Goal: Information Seeking & Learning: Learn about a topic

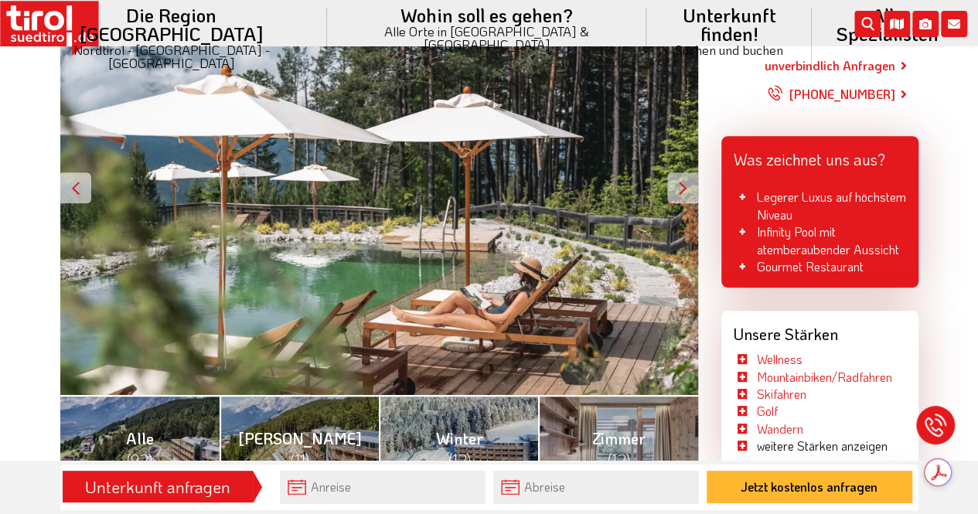
scroll to position [349, 0]
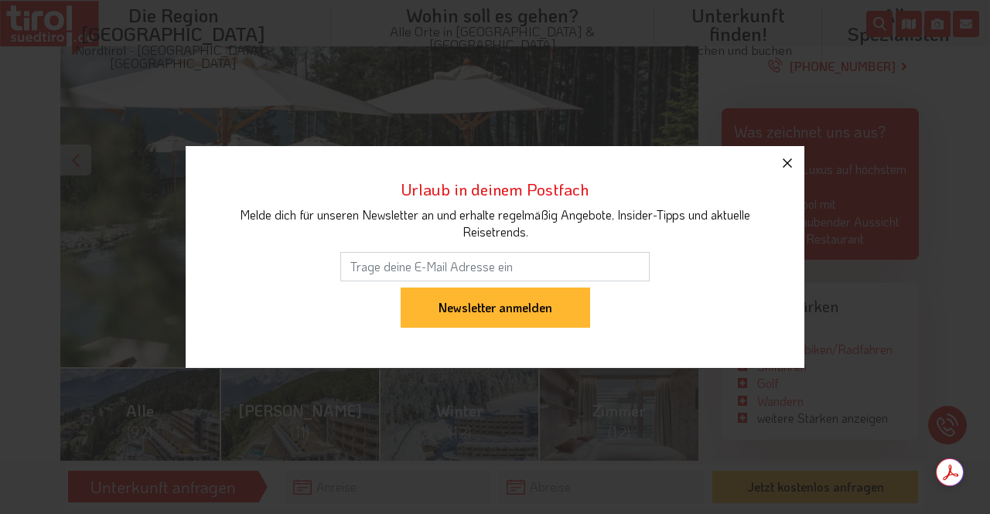
click at [789, 170] on icon "button" at bounding box center [787, 163] width 19 height 19
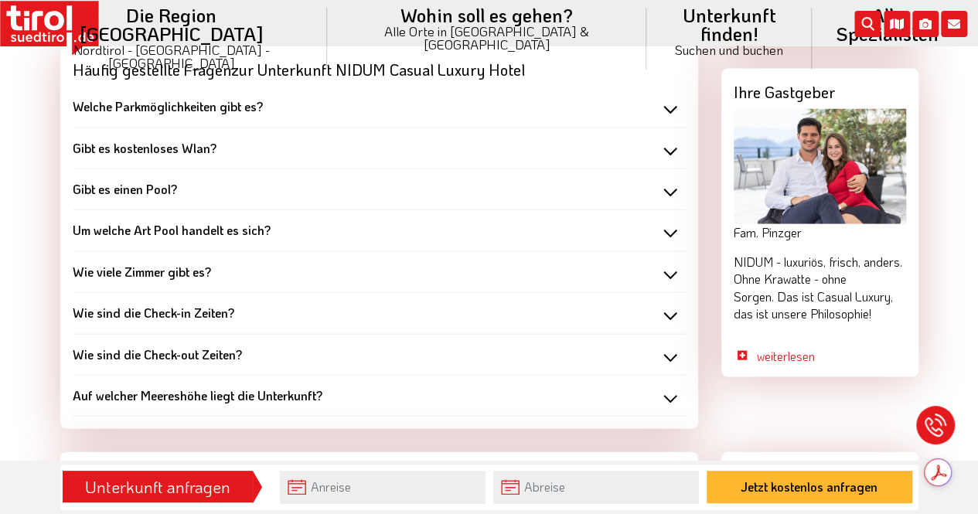
scroll to position [1404, 0]
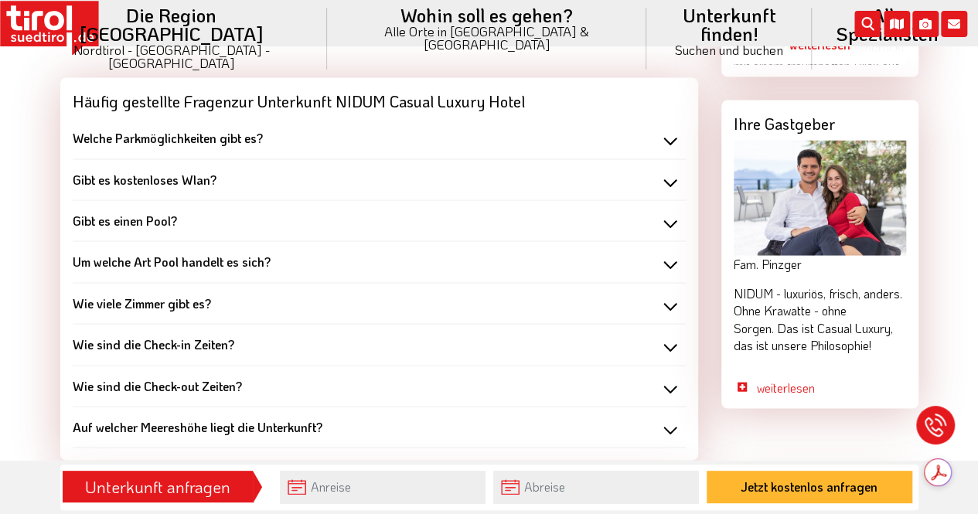
click at [178, 212] on div "Gibt es einen Pool?" at bounding box center [379, 220] width 613 height 17
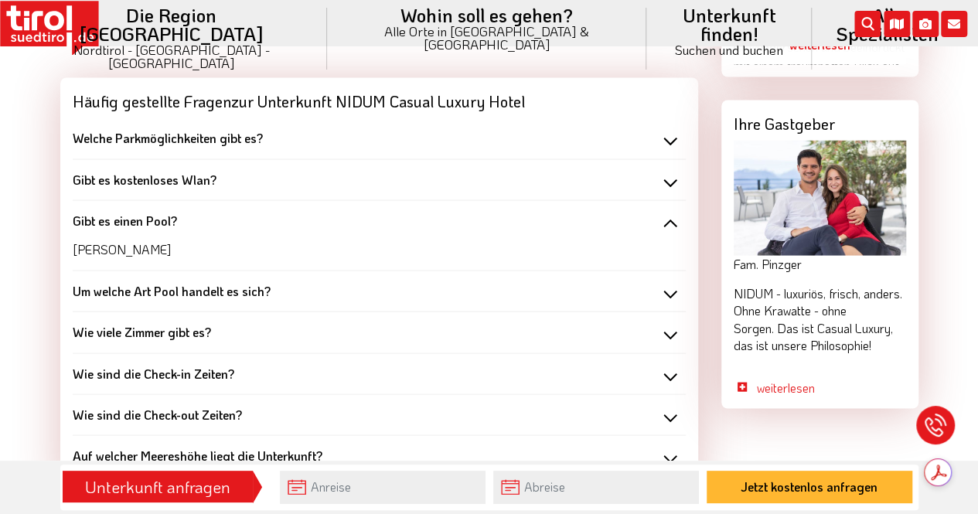
click at [184, 212] on div "Gibt es einen Pool?" at bounding box center [379, 220] width 613 height 17
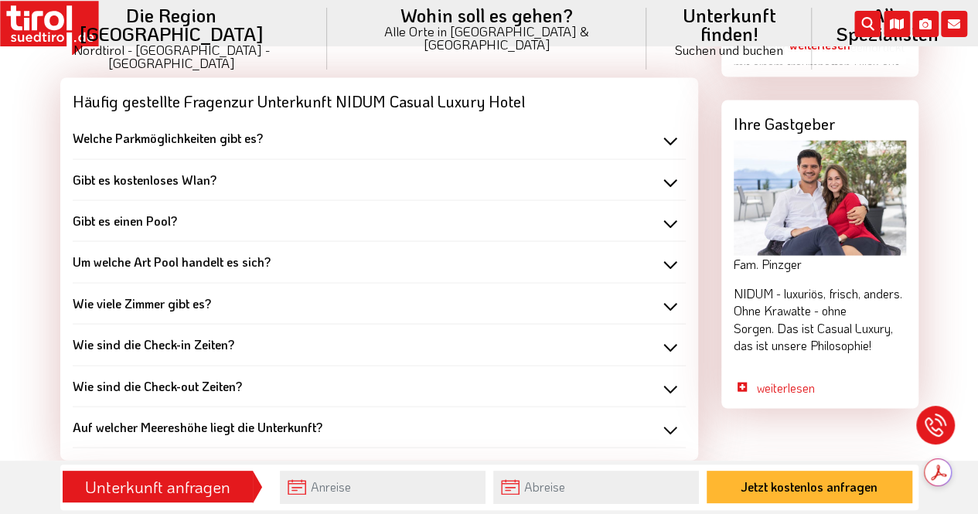
click at [195, 253] on b "Um welche Art Pool handelt es sich?" at bounding box center [172, 261] width 198 height 16
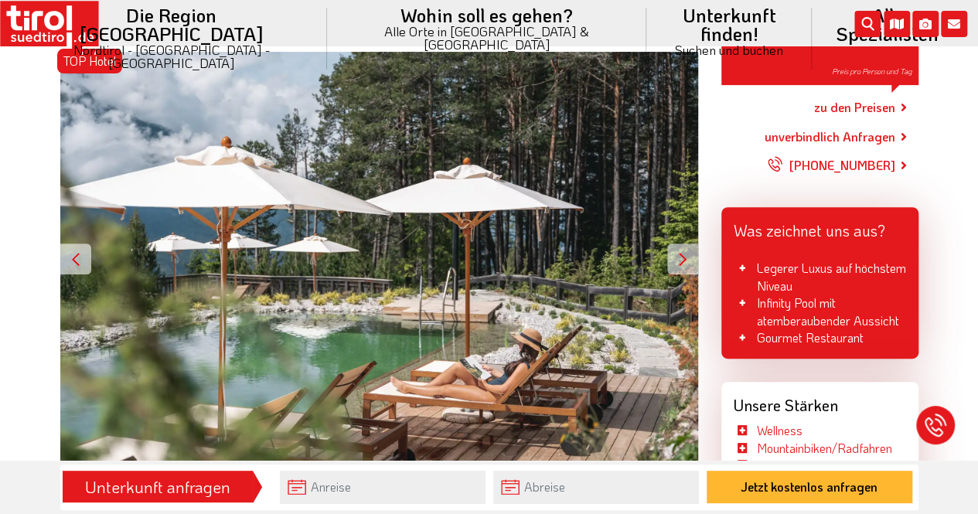
scroll to position [250, 0]
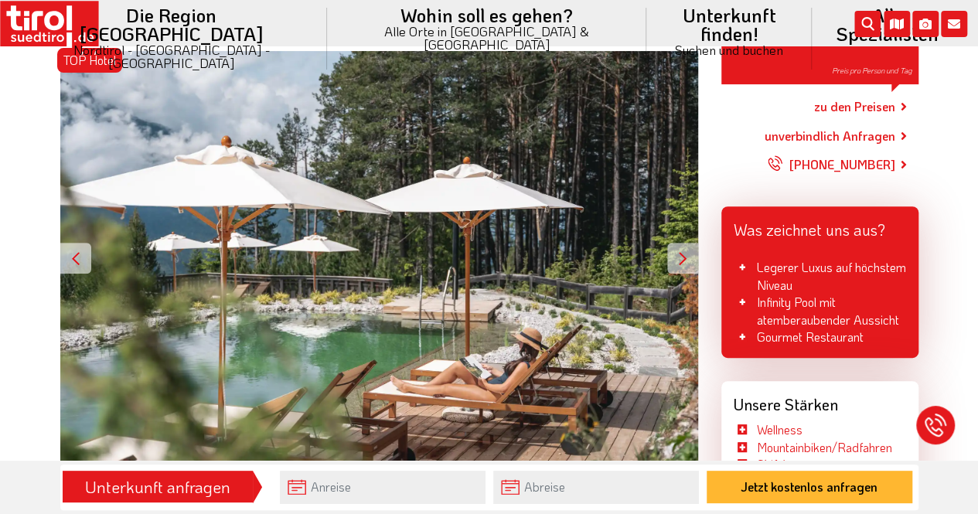
click at [288, 266] on div "TOP Hotel ab 149 - EUR Preis pro Person und Tag" at bounding box center [379, 258] width 638 height 414
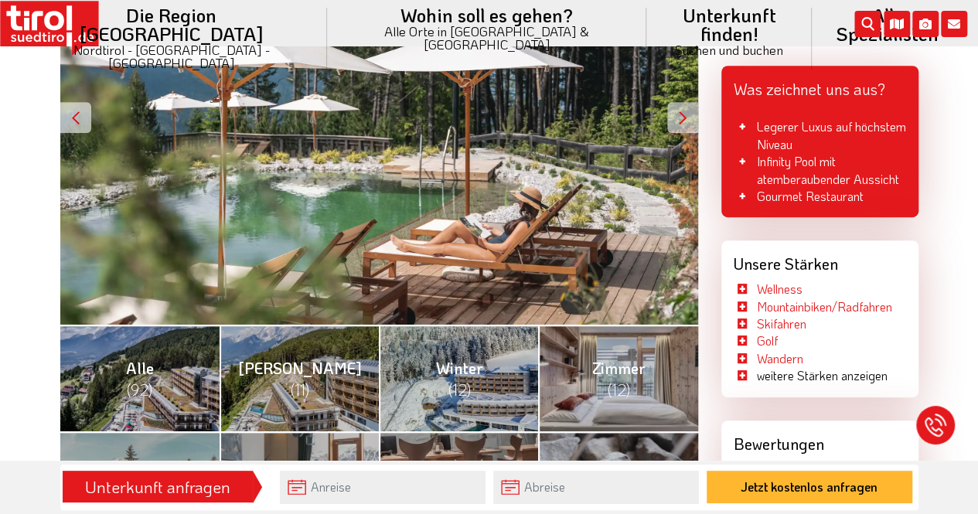
scroll to position [400, 0]
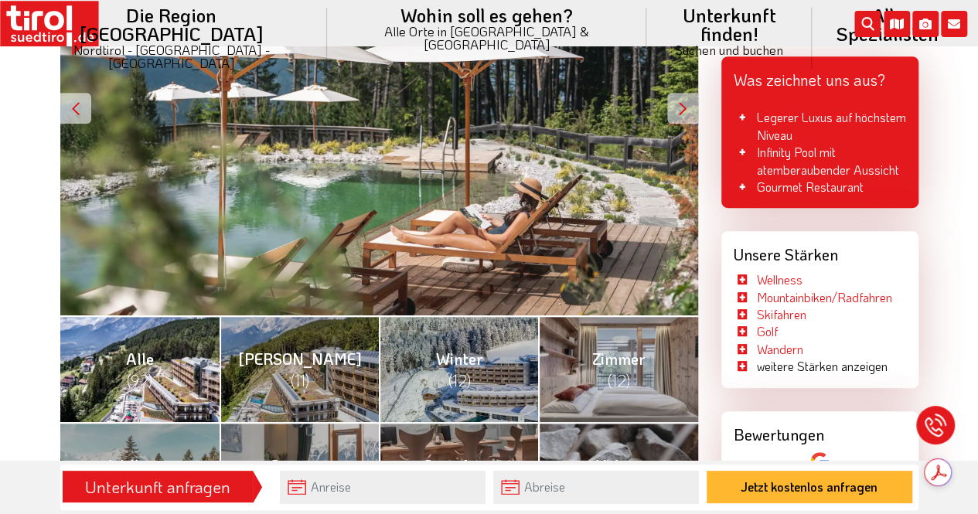
click at [162, 380] on link "Alle (92)" at bounding box center [139, 368] width 159 height 107
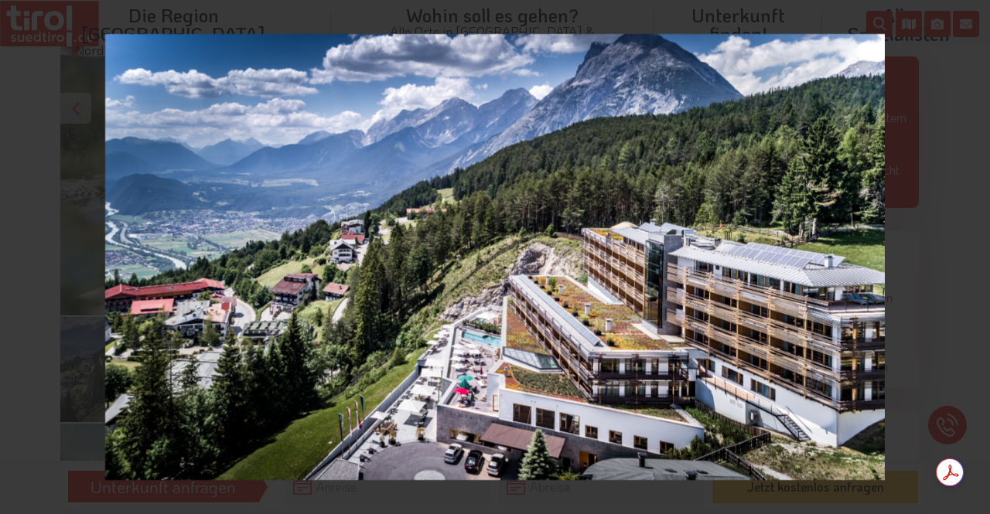
click at [970, 258] on div "1 / 92 Außenansicht und Umgebung" at bounding box center [495, 257] width 990 height 514
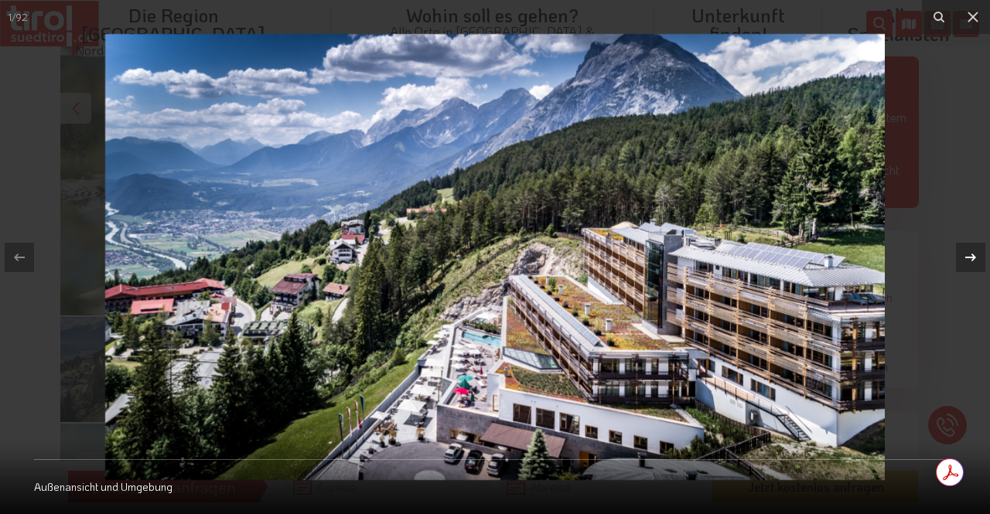
click at [970, 258] on icon at bounding box center [970, 257] width 19 height 19
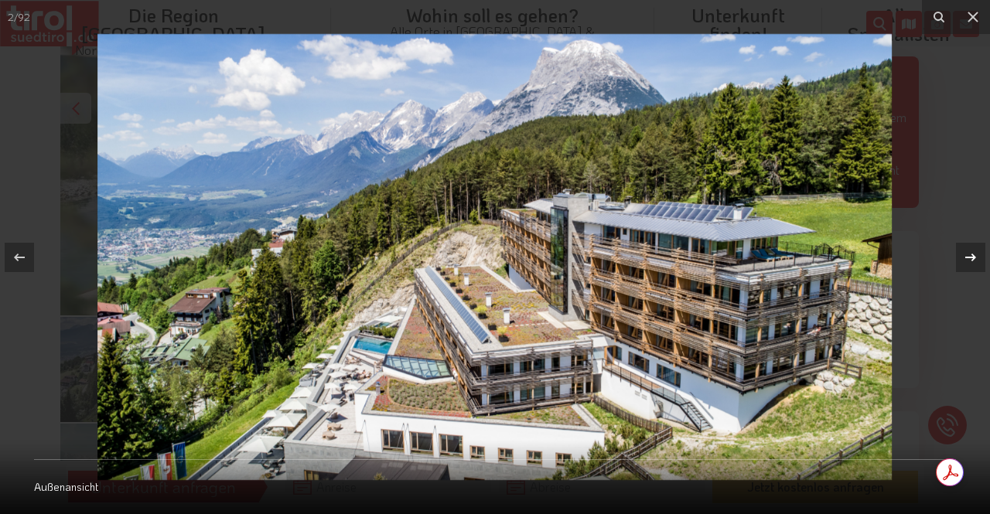
click at [970, 264] on icon at bounding box center [970, 257] width 19 height 19
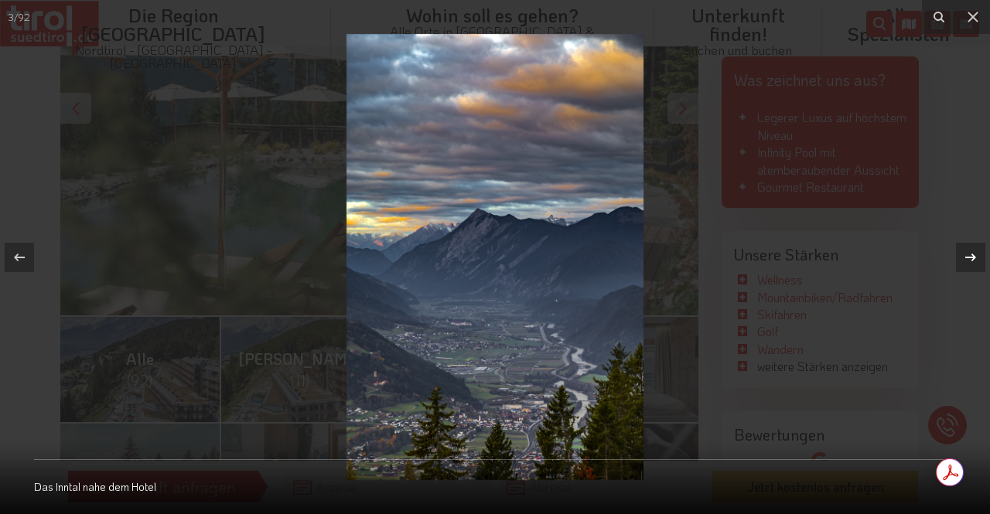
click at [970, 264] on icon at bounding box center [970, 257] width 19 height 19
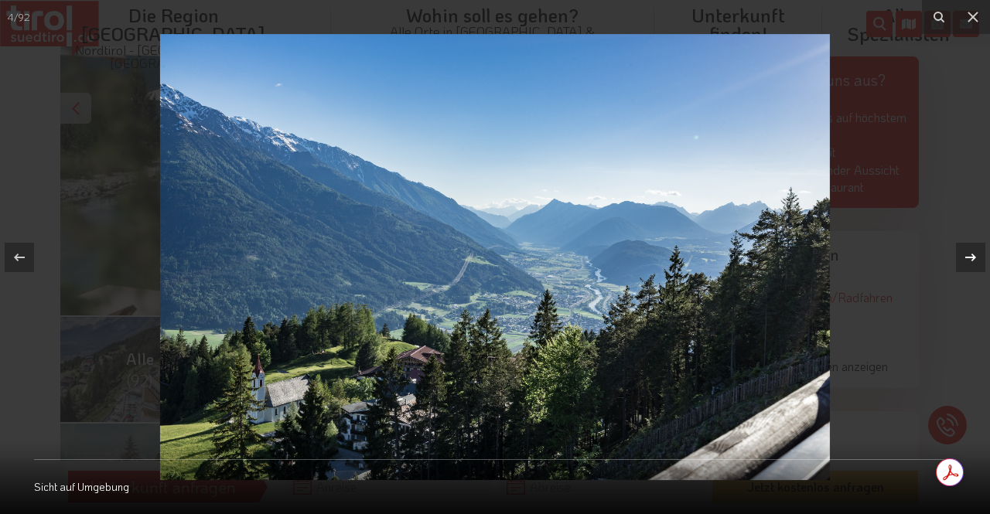
click at [970, 264] on icon at bounding box center [970, 257] width 19 height 19
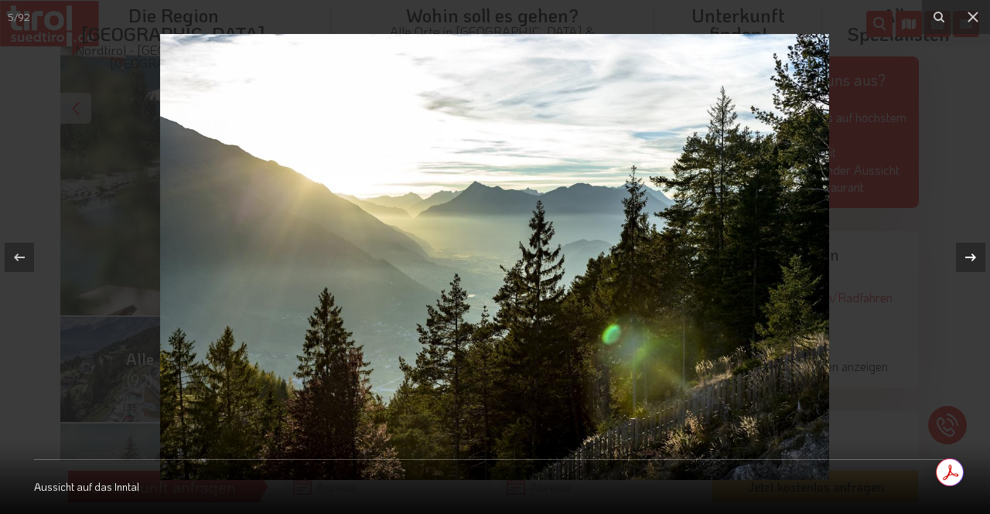
click at [970, 264] on icon at bounding box center [970, 257] width 19 height 19
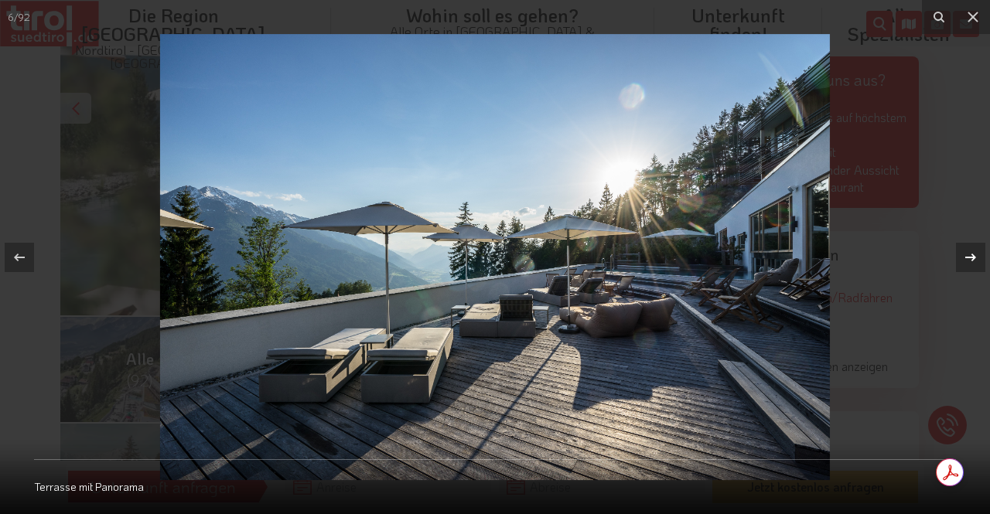
click at [970, 264] on icon at bounding box center [970, 257] width 19 height 19
click at [977, 271] on div at bounding box center [970, 257] width 29 height 29
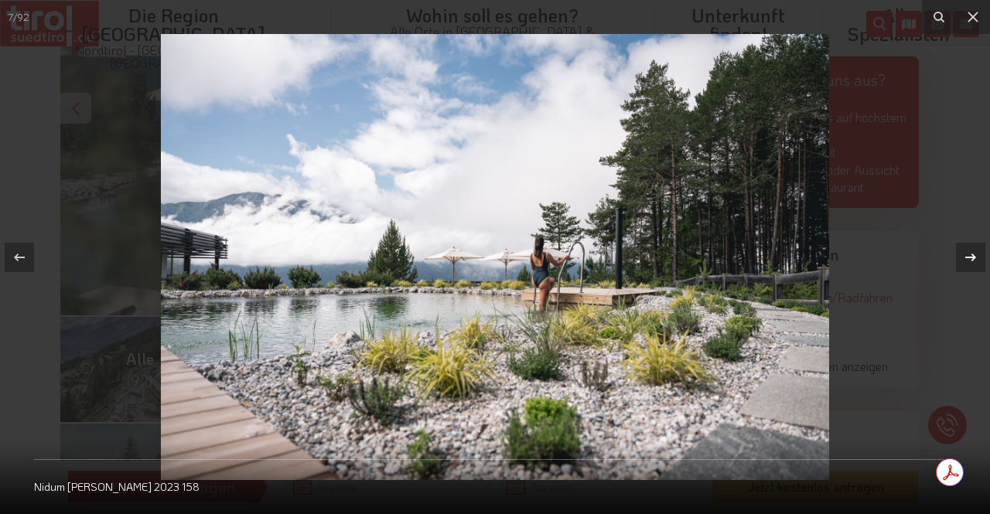
click at [977, 271] on div at bounding box center [970, 257] width 29 height 29
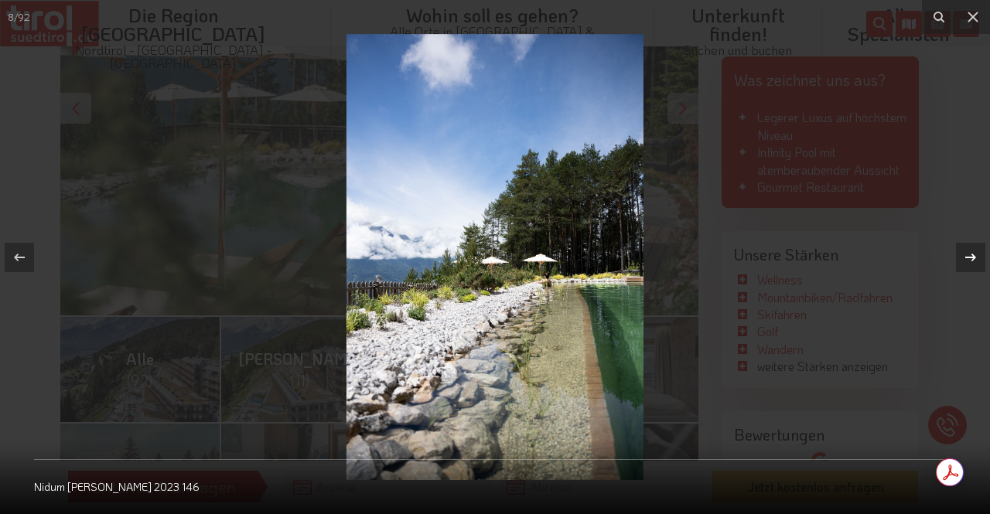
click at [977, 271] on div at bounding box center [970, 257] width 29 height 29
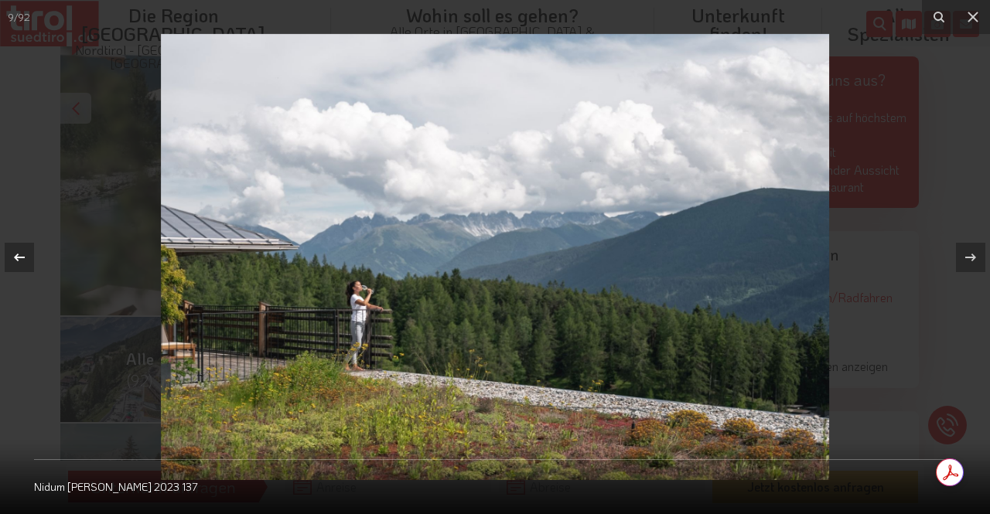
click at [6, 254] on div at bounding box center [19, 257] width 29 height 29
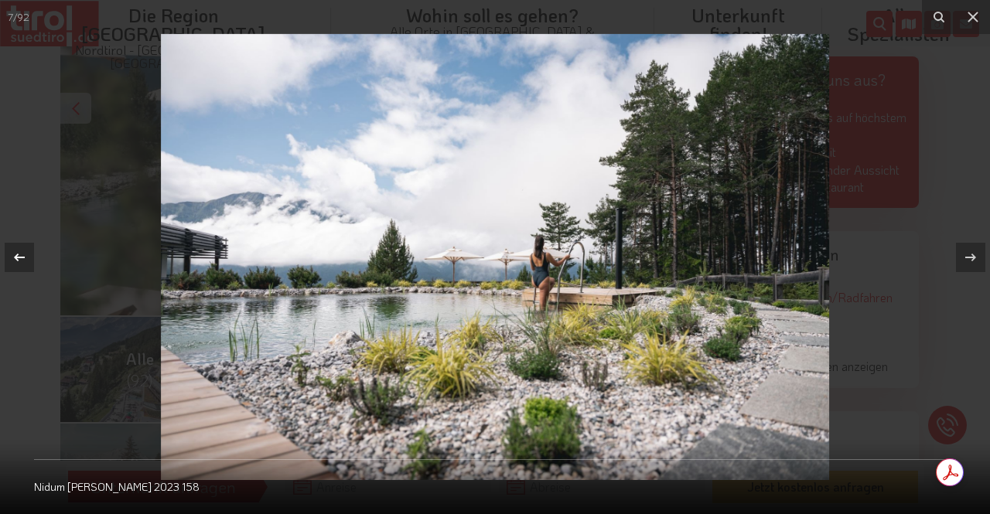
click at [11, 254] on icon at bounding box center [19, 257] width 19 height 19
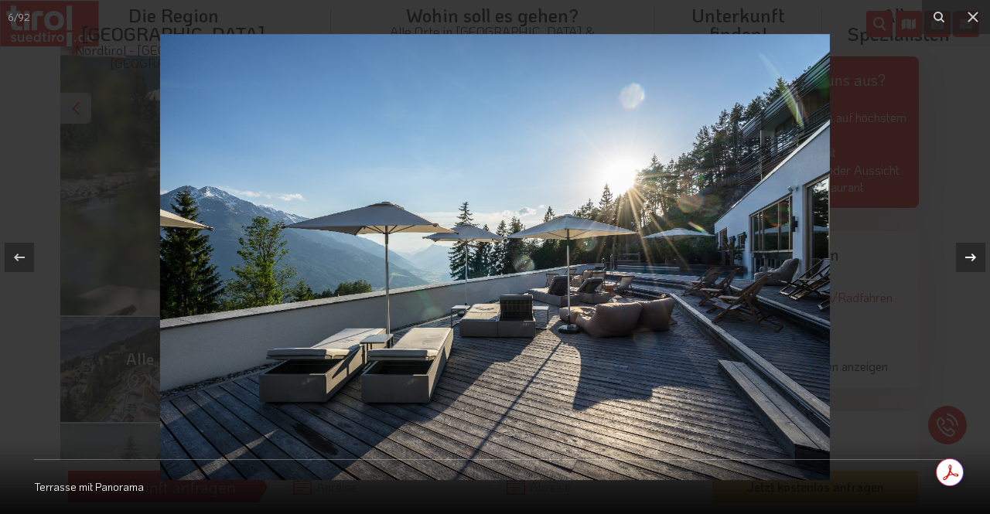
click at [973, 250] on icon at bounding box center [970, 257] width 19 height 19
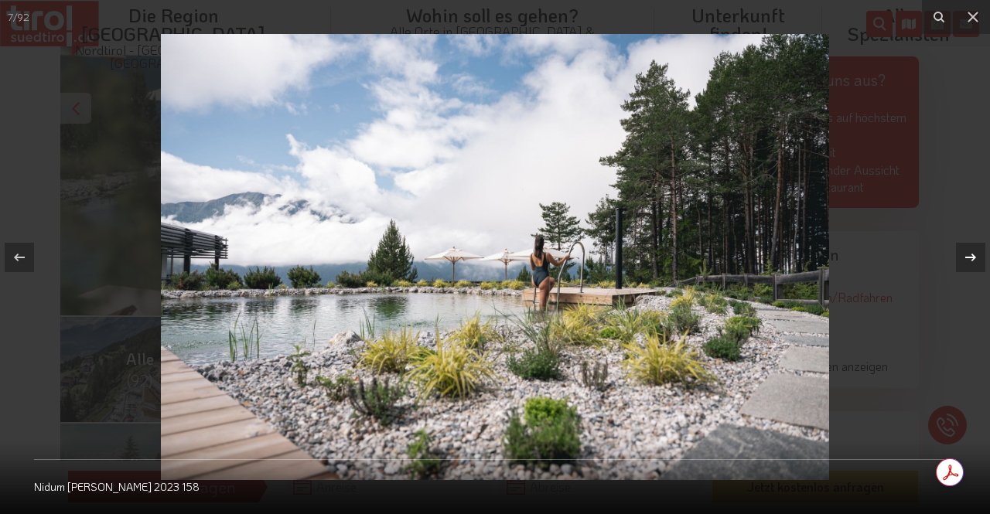
click at [973, 250] on icon at bounding box center [970, 257] width 19 height 19
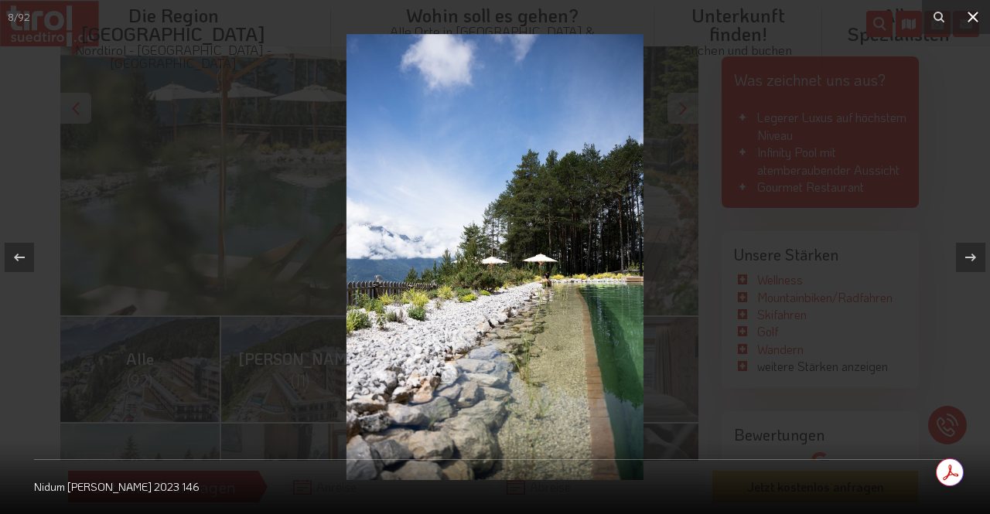
click at [974, 18] on icon at bounding box center [972, 17] width 11 height 11
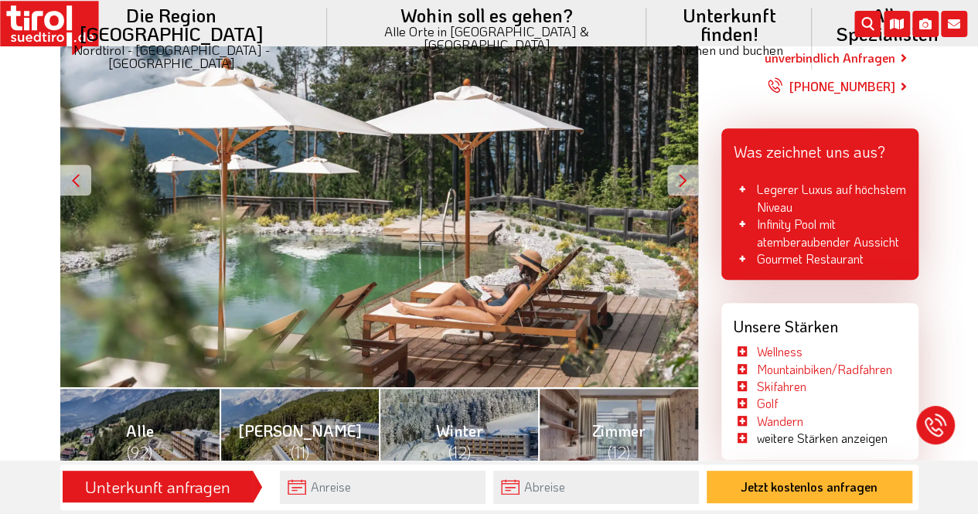
scroll to position [305, 0]
